Goal: Check status: Check status

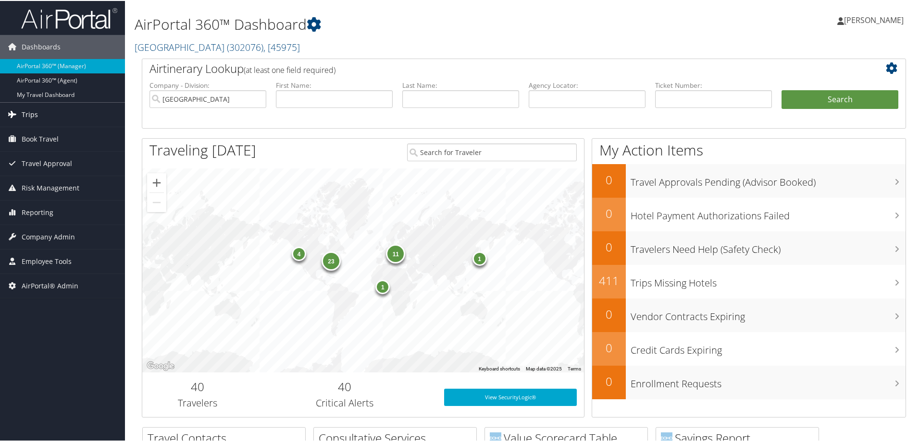
click at [68, 118] on link "Trips" at bounding box center [62, 114] width 125 height 24
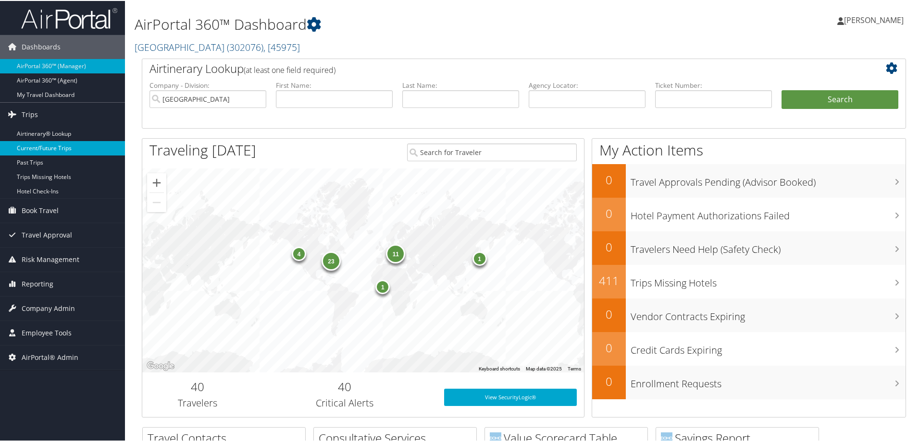
click at [60, 140] on link "Current/Future Trips" at bounding box center [62, 147] width 125 height 14
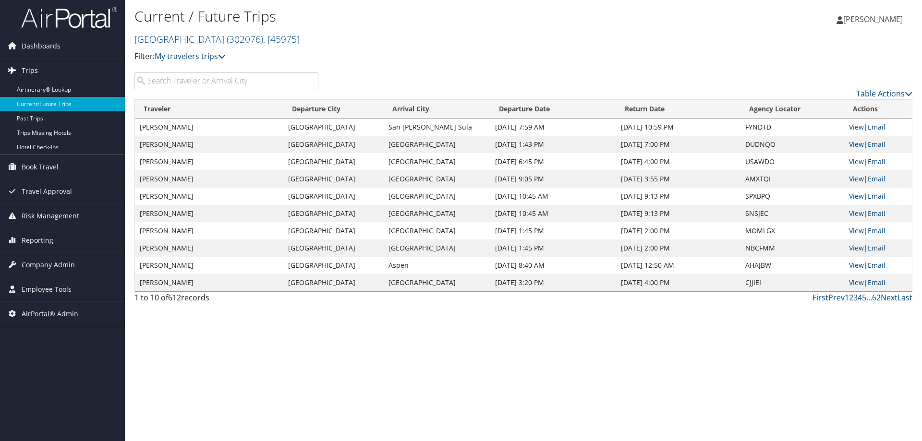
click at [69, 73] on link "Trips" at bounding box center [62, 71] width 125 height 24
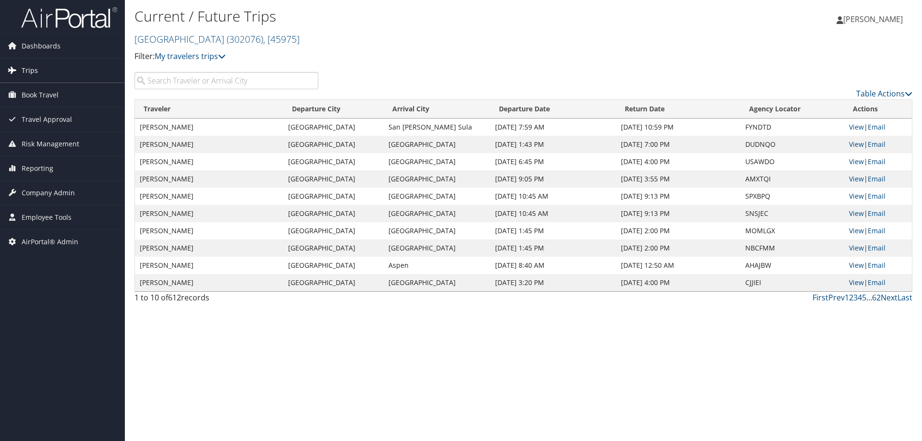
click at [73, 76] on link "Trips" at bounding box center [62, 71] width 125 height 24
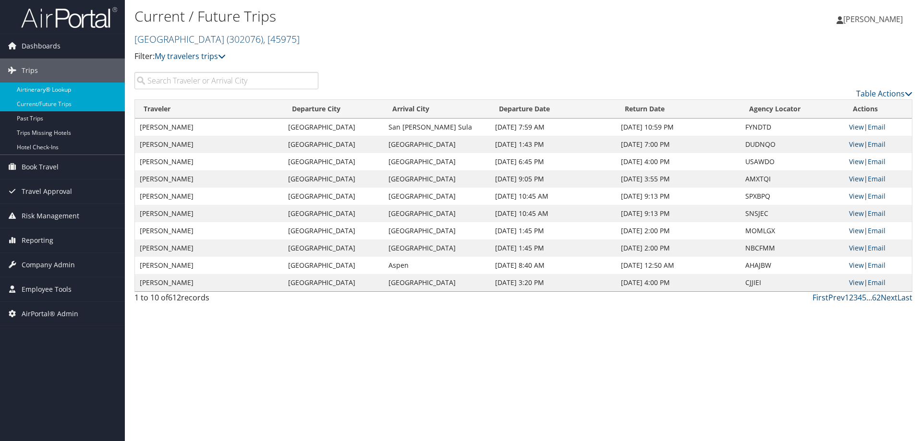
click at [67, 92] on link "Airtinerary® Lookup" at bounding box center [62, 90] width 125 height 14
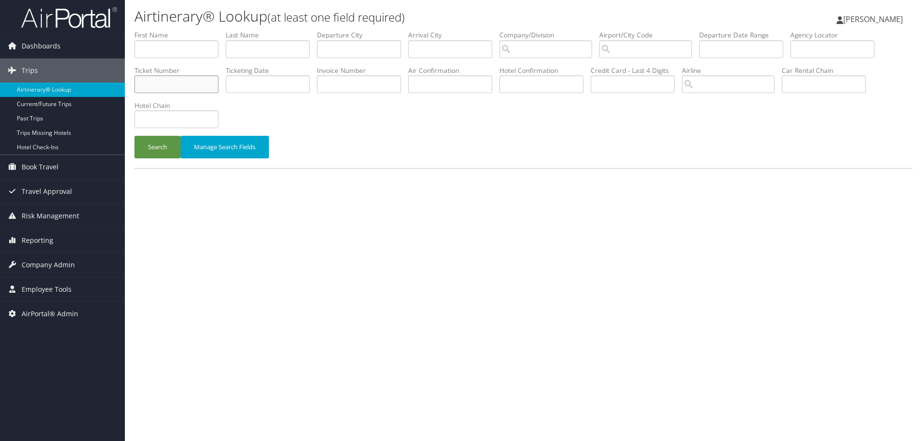
click at [187, 78] on input "text" at bounding box center [177, 84] width 84 height 18
type input "0017232476456"
click at [135, 136] on button "Search" at bounding box center [158, 147] width 46 height 23
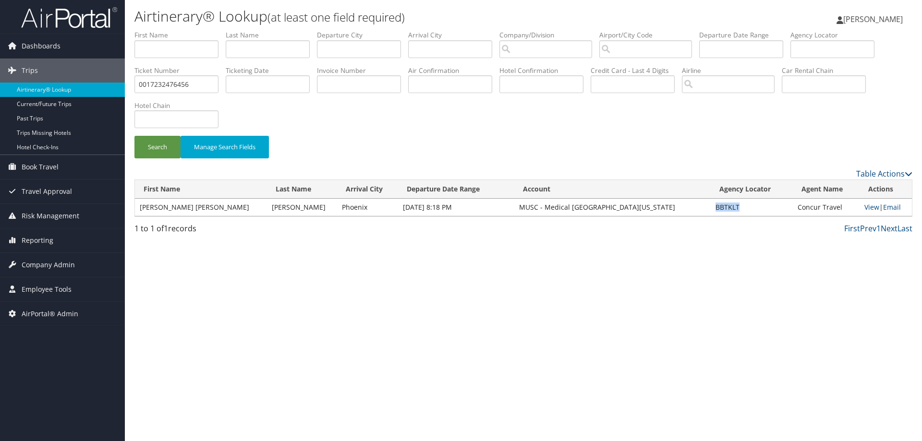
drag, startPoint x: 721, startPoint y: 211, endPoint x: 697, endPoint y: 214, distance: 24.7
click at [711, 214] on td "BBTKLT" at bounding box center [752, 207] width 82 height 17
copy td "BBTKLT"
